Goal: Task Accomplishment & Management: Use online tool/utility

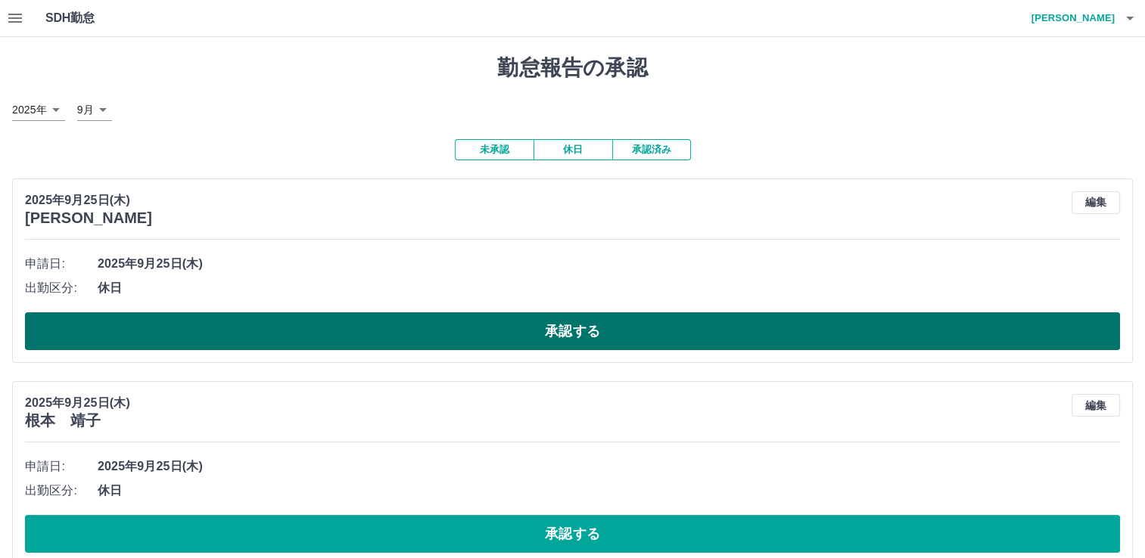
click at [575, 345] on button "承認する" at bounding box center [572, 331] width 1095 height 38
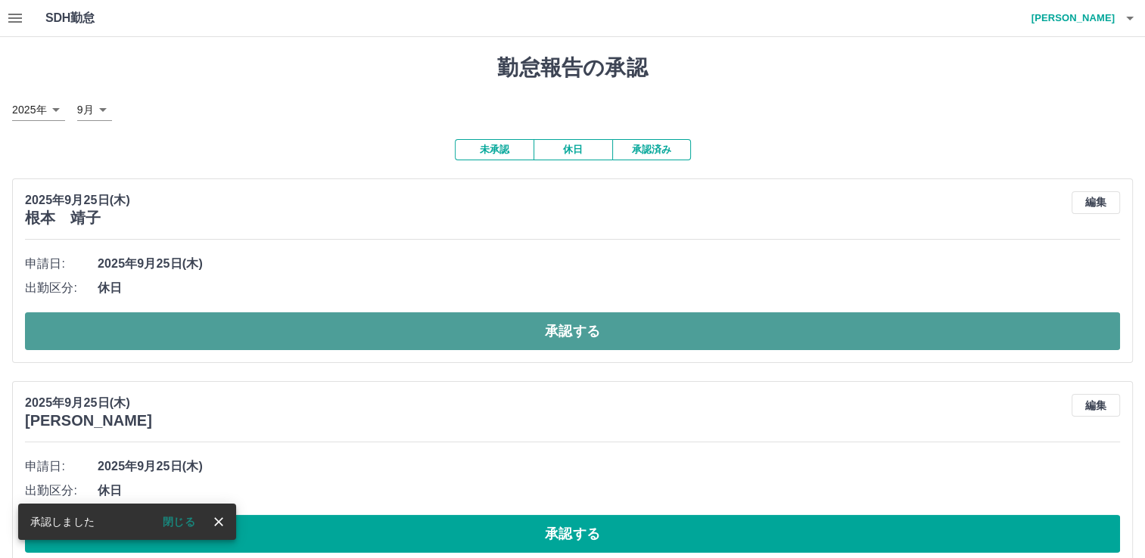
click at [477, 336] on button "承認する" at bounding box center [572, 331] width 1095 height 38
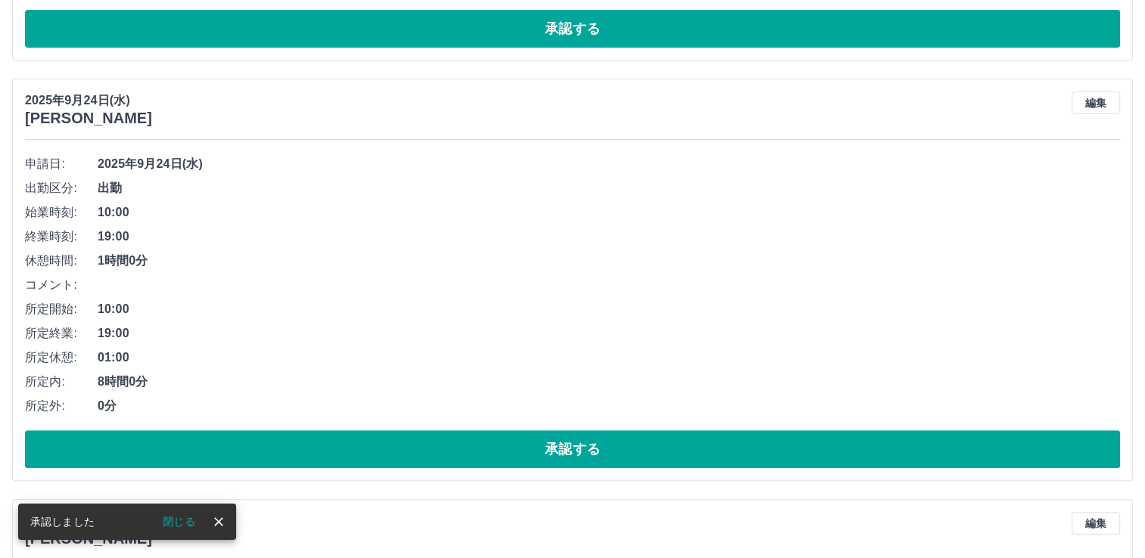
scroll to position [100, 0]
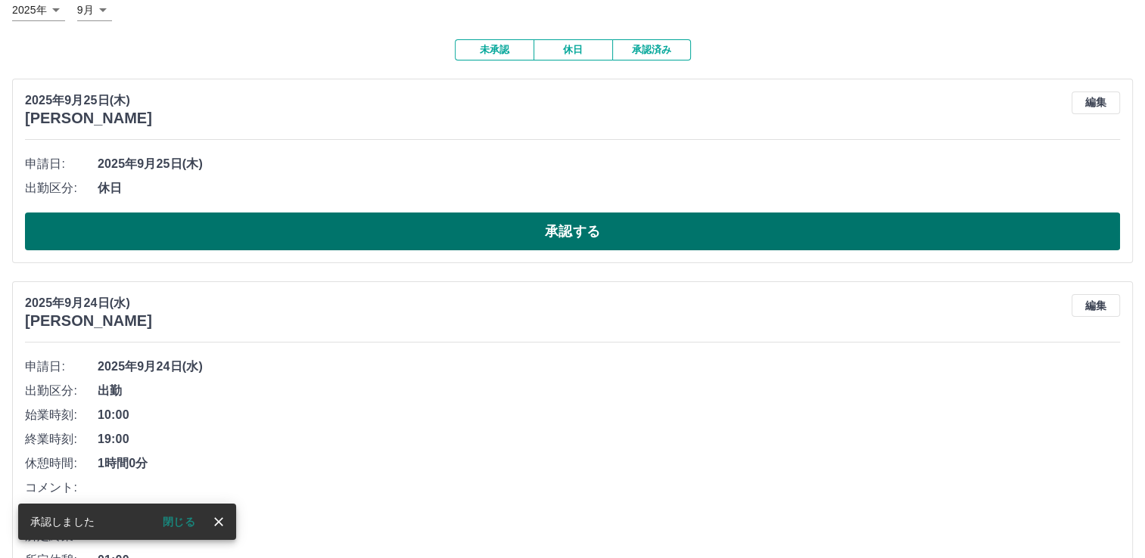
click at [511, 235] on button "承認する" at bounding box center [572, 232] width 1095 height 38
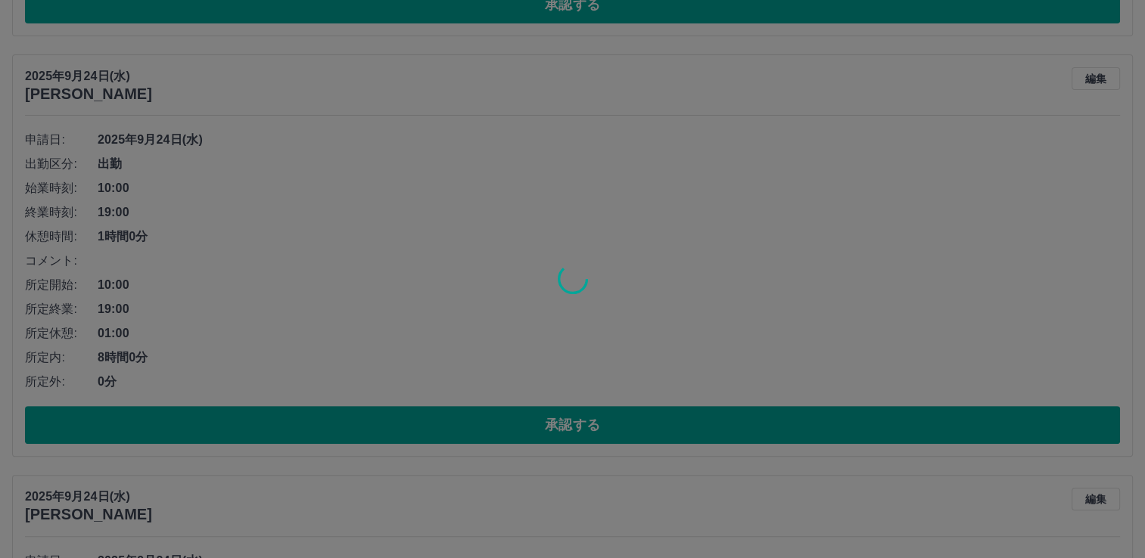
scroll to position [124, 0]
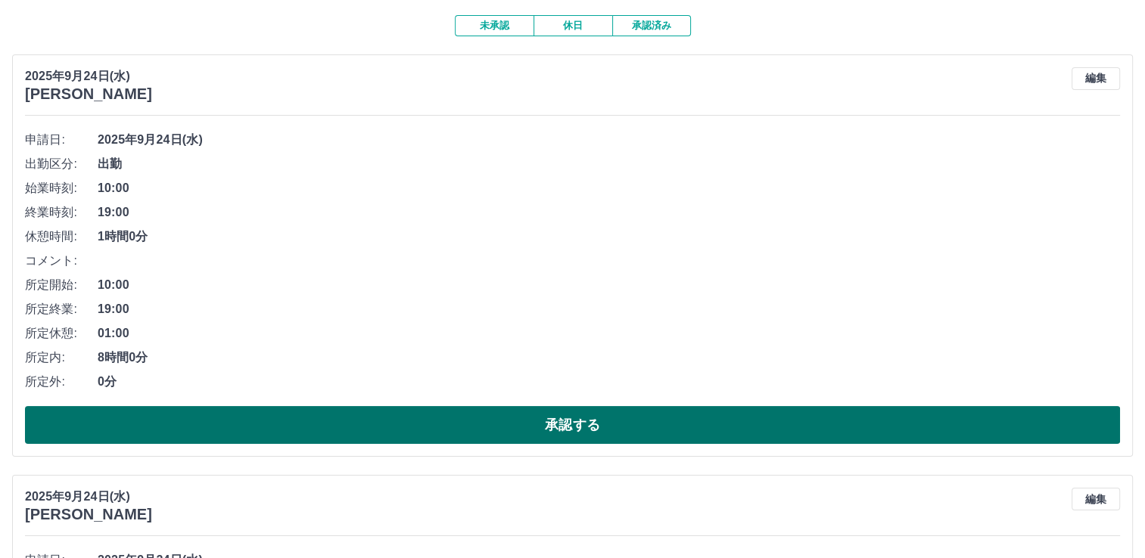
click at [521, 421] on button "承認する" at bounding box center [572, 425] width 1095 height 38
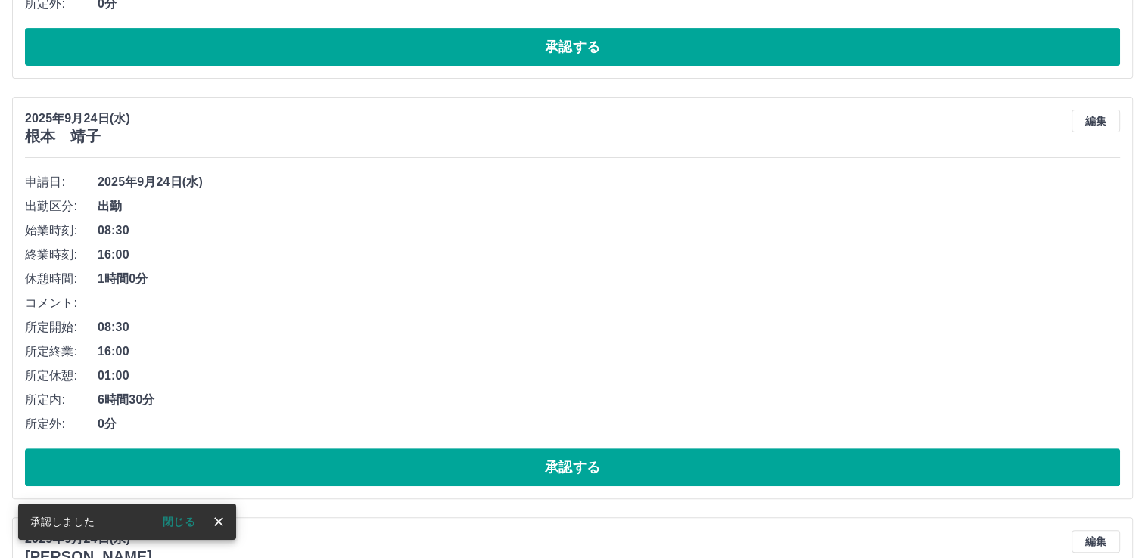
scroll to position [82, 0]
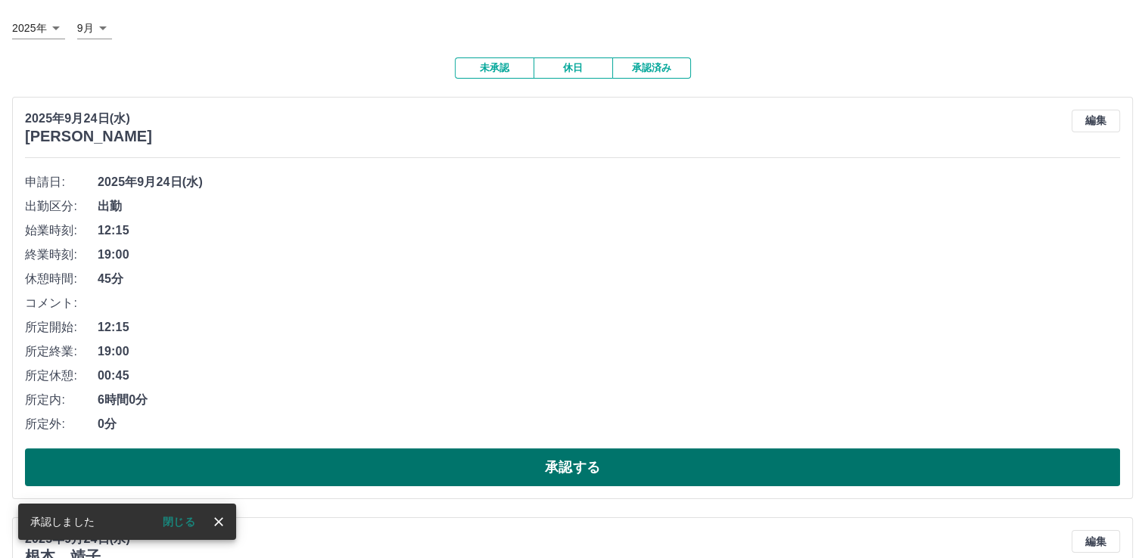
click at [527, 458] on button "承認する" at bounding box center [572, 468] width 1095 height 38
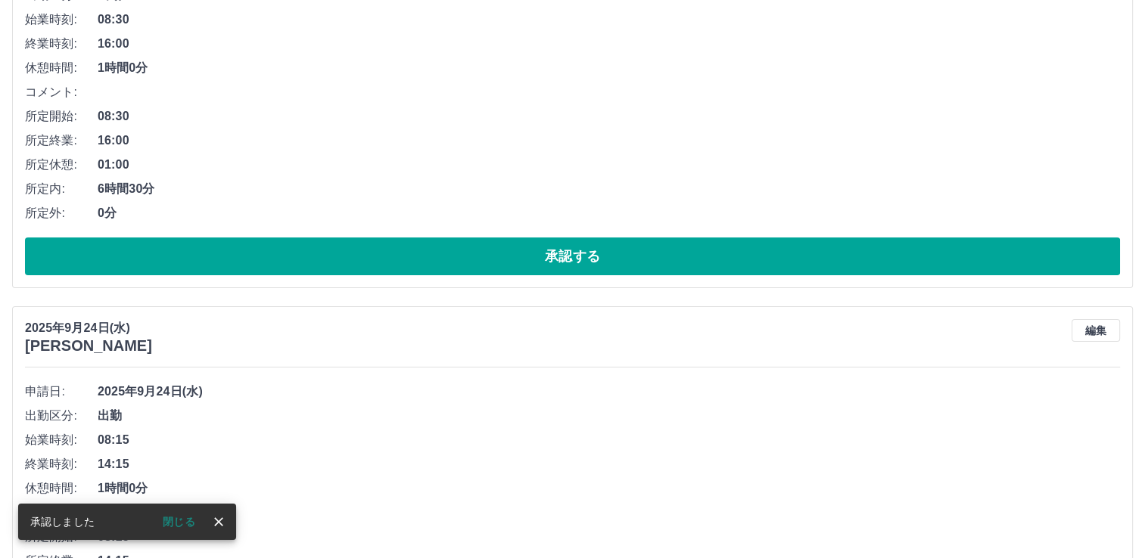
scroll to position [266, 0]
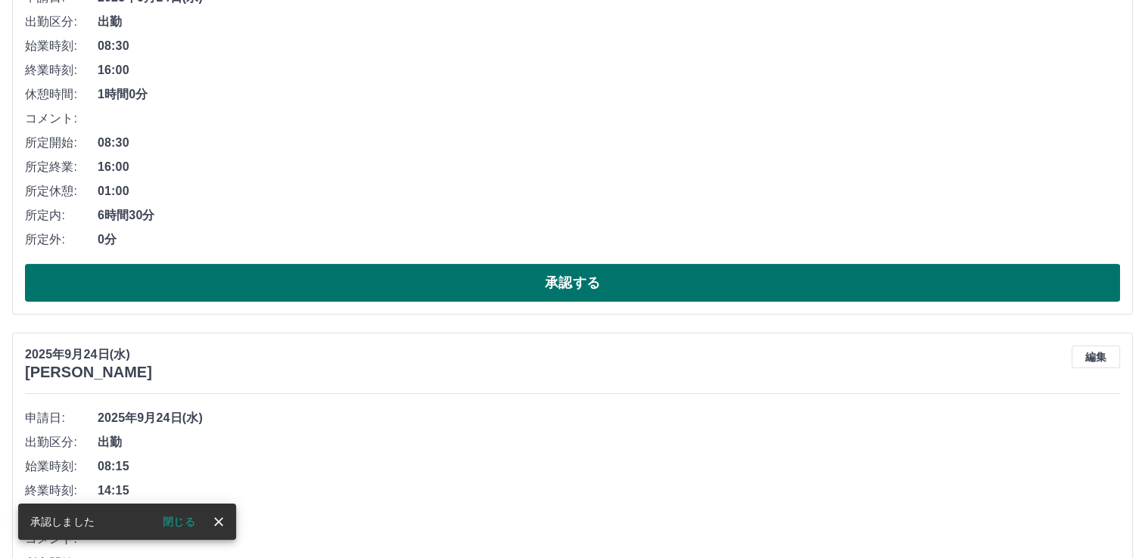
click at [519, 275] on button "承認する" at bounding box center [572, 283] width 1095 height 38
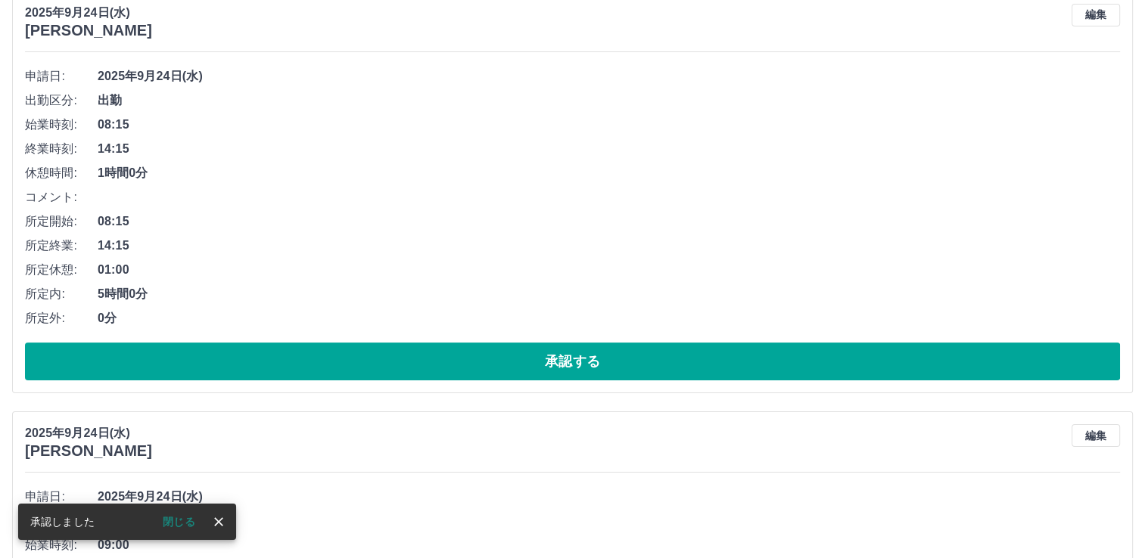
scroll to position [224, 0]
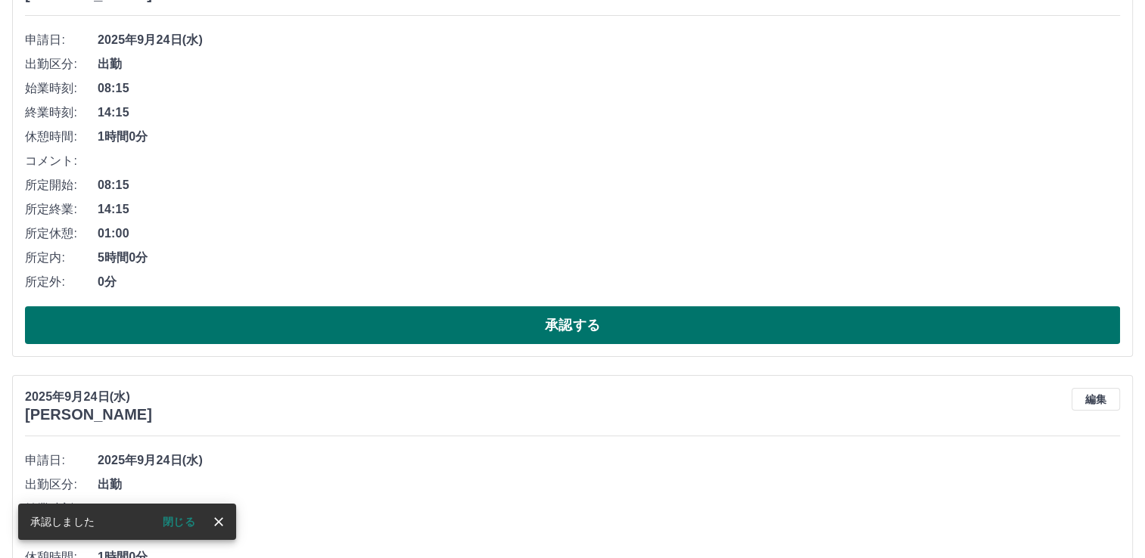
click at [517, 326] on button "承認する" at bounding box center [572, 325] width 1095 height 38
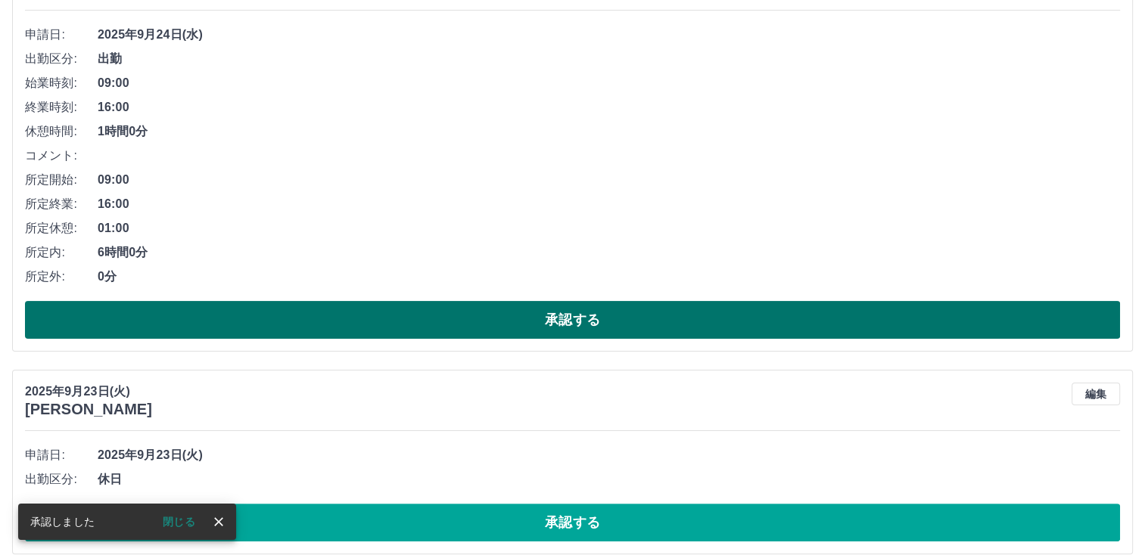
scroll to position [244, 0]
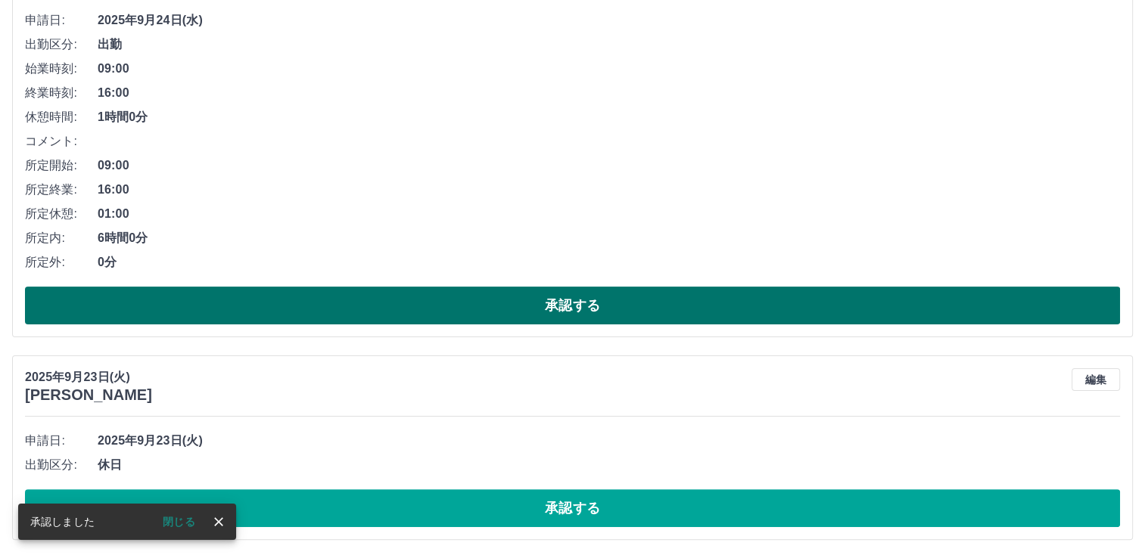
click at [526, 310] on button "承認する" at bounding box center [572, 306] width 1095 height 38
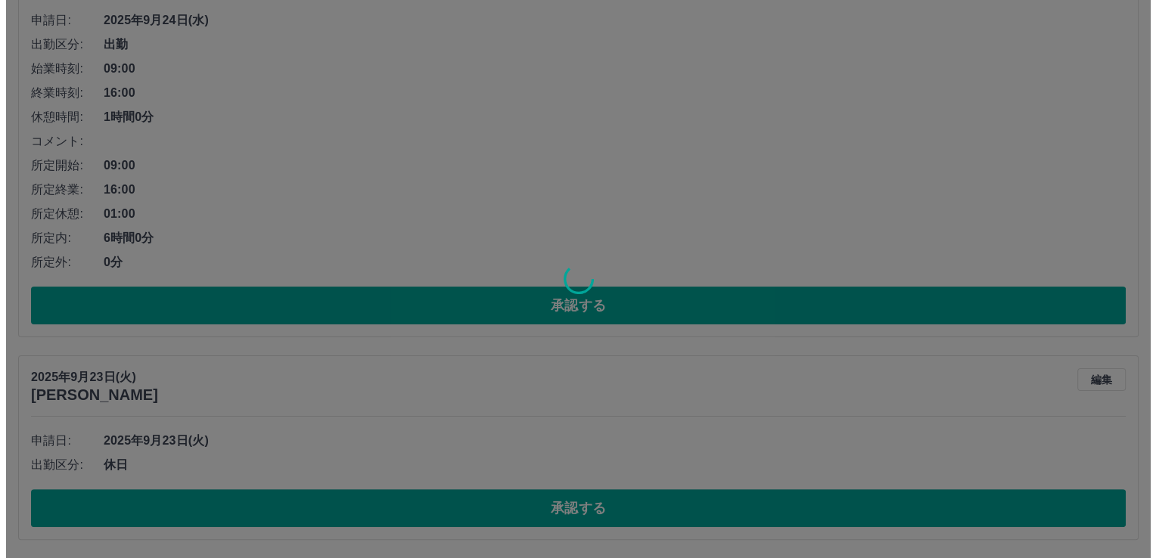
scroll to position [0, 0]
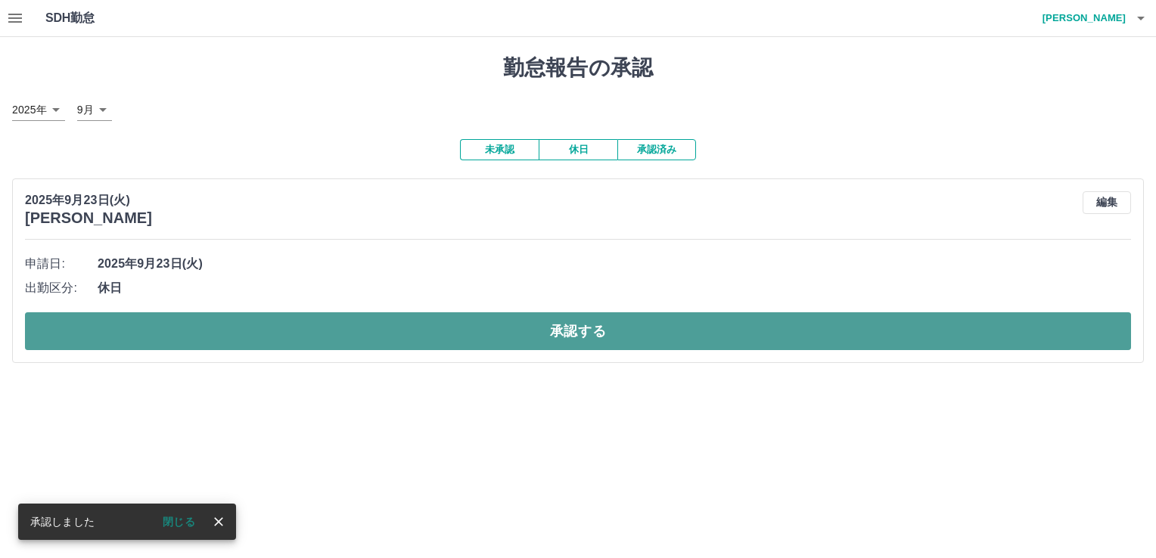
click at [400, 334] on button "承認する" at bounding box center [578, 331] width 1106 height 38
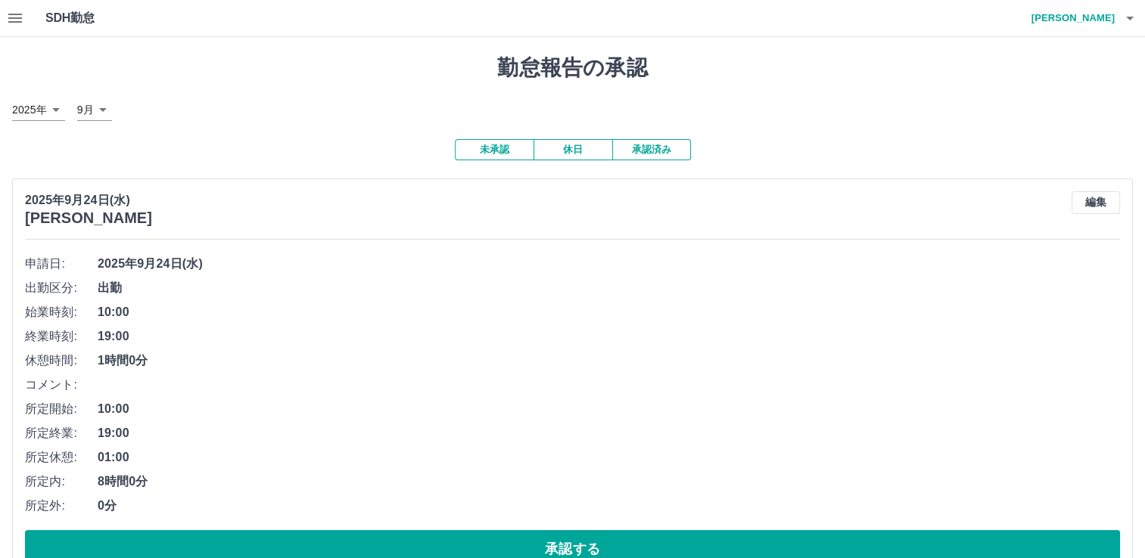
scroll to position [41, 0]
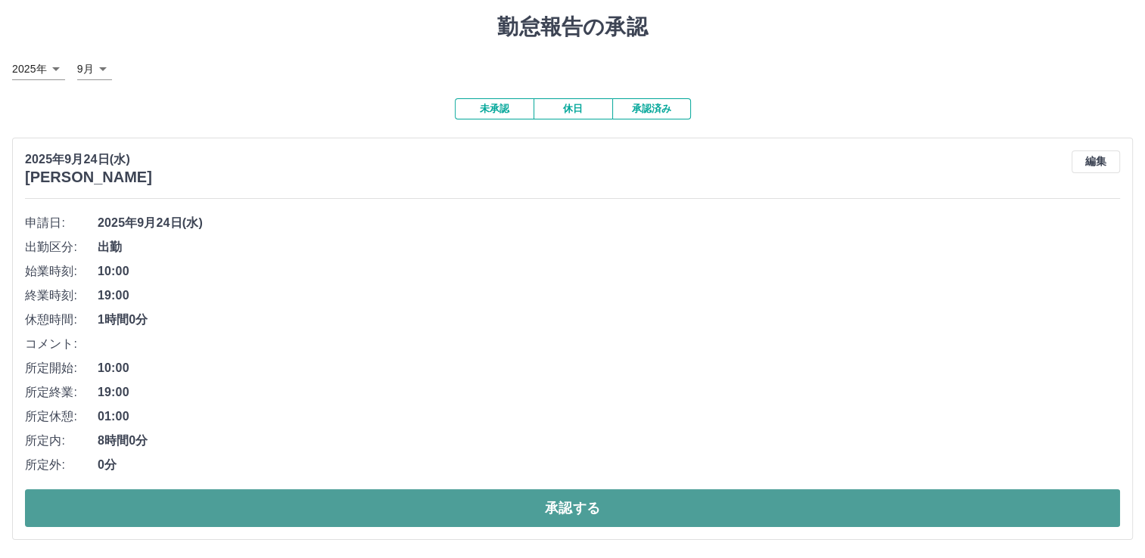
click at [590, 504] on button "承認する" at bounding box center [572, 508] width 1095 height 38
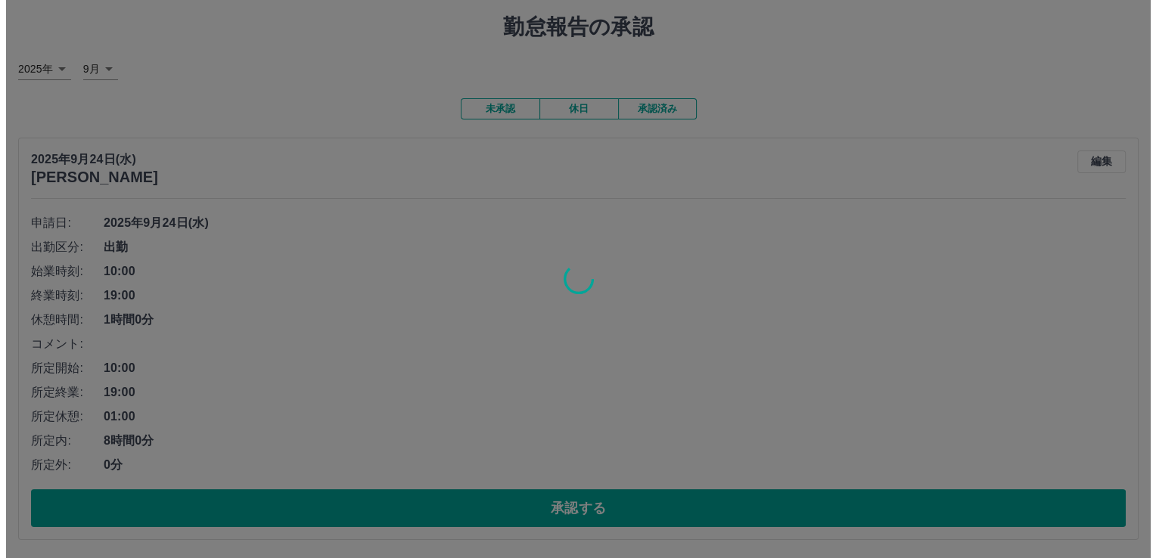
scroll to position [0, 0]
